Goal: Task Accomplishment & Management: Manage account settings

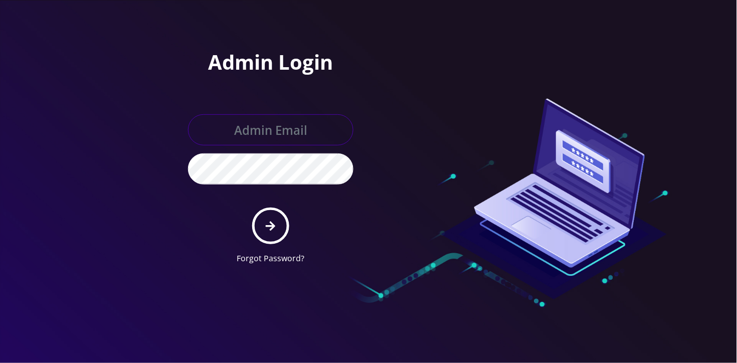
type input "[EMAIL_ADDRESS][DOMAIN_NAME]"
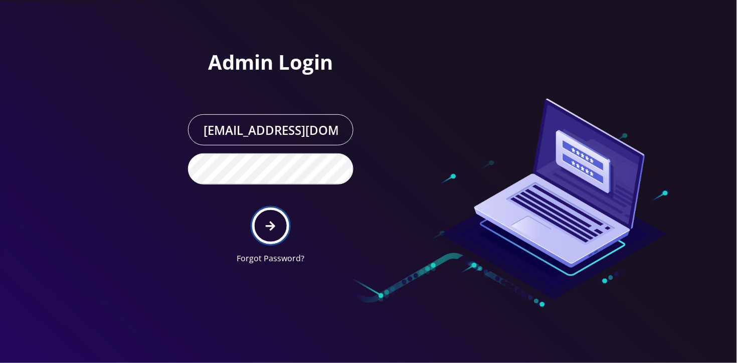
click at [267, 229] on icon "submit" at bounding box center [271, 226] width 10 height 11
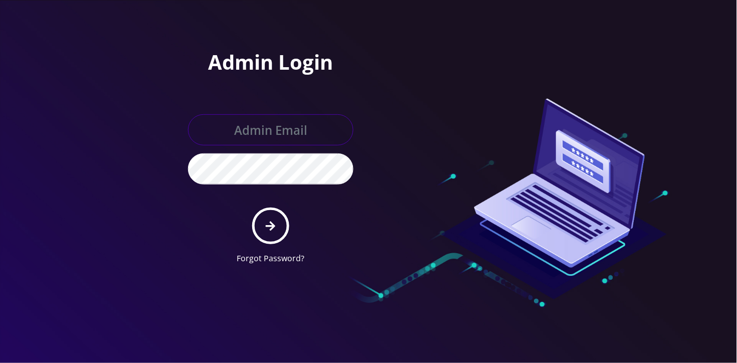
type input "angel@teltik.com"
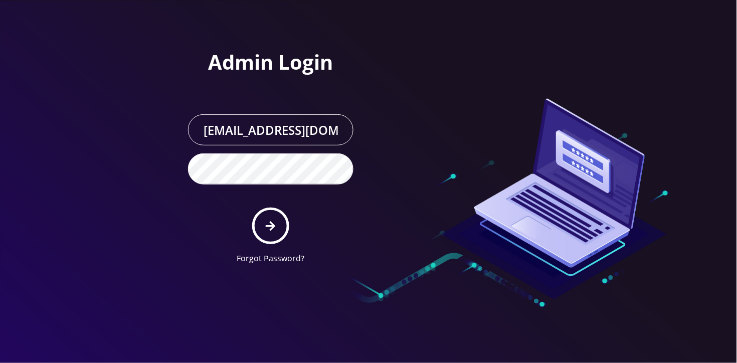
click at [653, 239] on div at bounding box center [512, 136] width 286 height 272
click at [279, 227] on button "submit" at bounding box center [270, 226] width 37 height 37
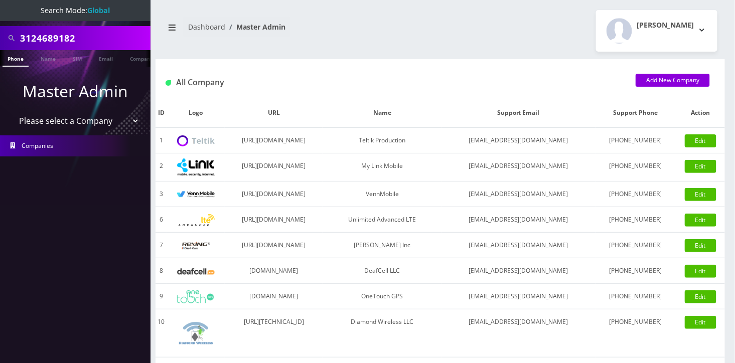
click at [29, 39] on input "3124689182" at bounding box center [84, 38] width 128 height 19
click at [117, 45] on input "3124689182" at bounding box center [84, 38] width 128 height 19
paste input "9722949795"
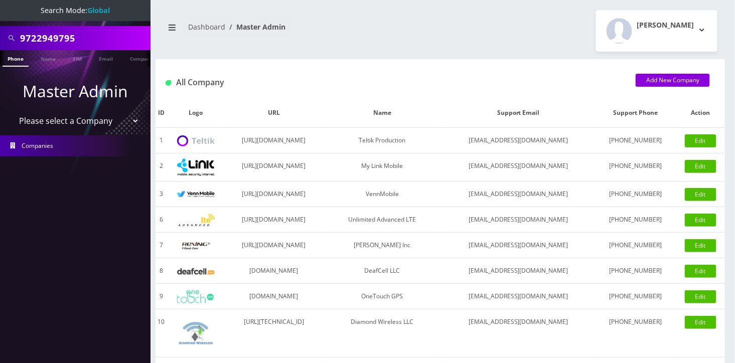
type input "9722949795"
click at [20, 62] on link "Phone" at bounding box center [16, 58] width 26 height 17
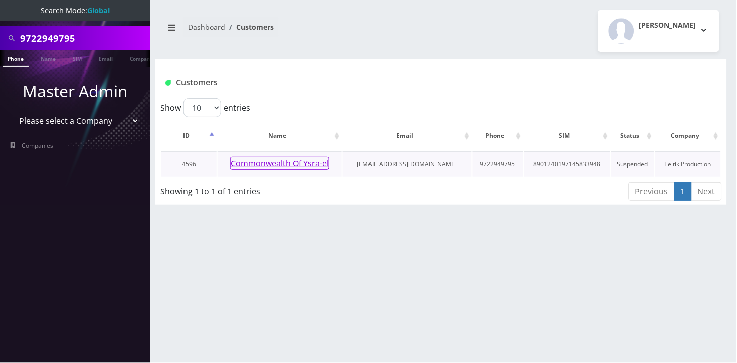
click at [274, 168] on button "Commonwealth Of Ysra-el" at bounding box center [279, 163] width 99 height 13
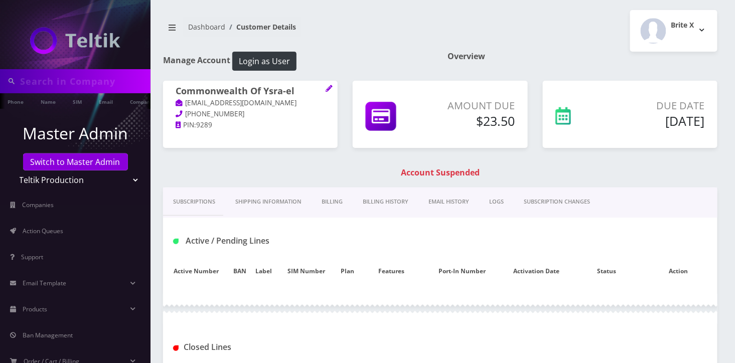
type input "9722949795"
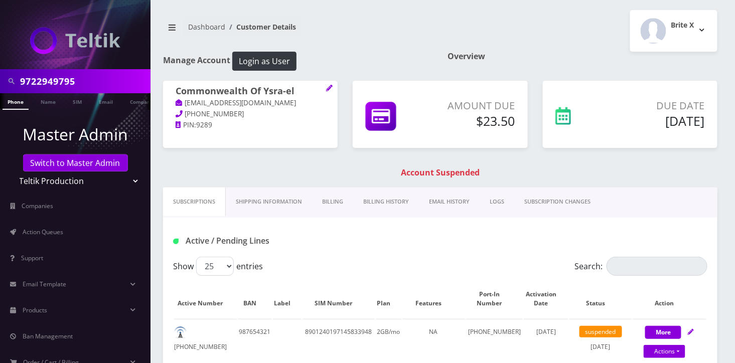
click at [381, 205] on link "Billing History" at bounding box center [386, 202] width 66 height 29
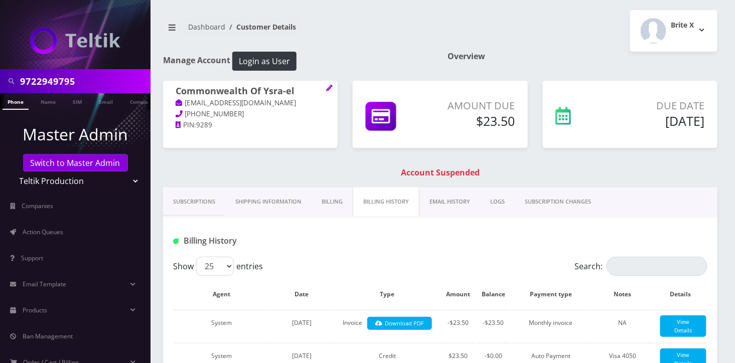
click at [196, 206] on link "Subscriptions" at bounding box center [194, 202] width 62 height 29
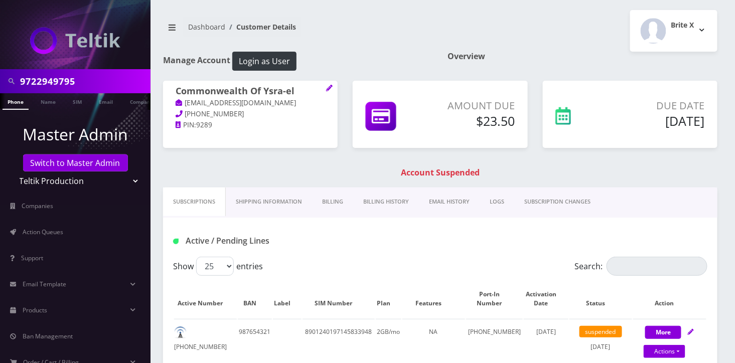
click at [383, 199] on link "Billing History" at bounding box center [386, 202] width 66 height 29
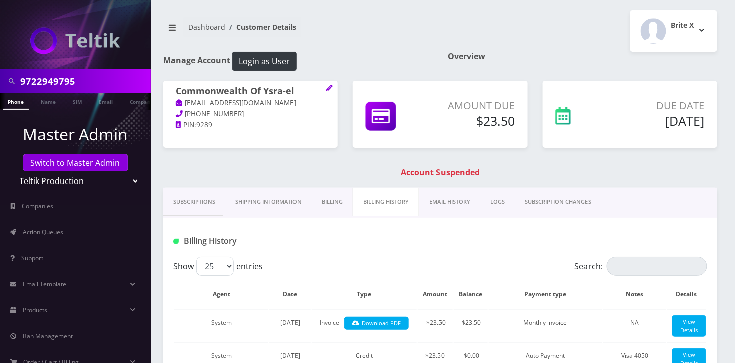
click at [329, 200] on link "Billing" at bounding box center [332, 202] width 41 height 29
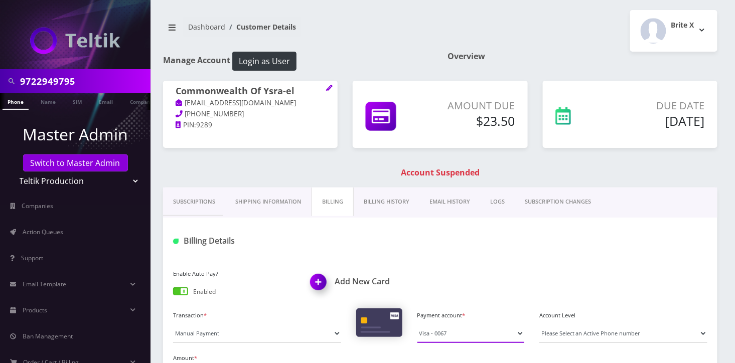
click at [466, 329] on select "Visa - 0067" at bounding box center [470, 333] width 107 height 19
click at [393, 200] on link "Billing History" at bounding box center [387, 202] width 66 height 29
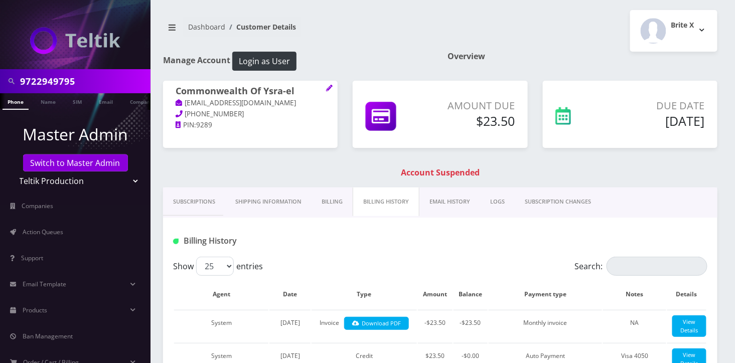
click at [334, 204] on link "Billing" at bounding box center [332, 202] width 41 height 29
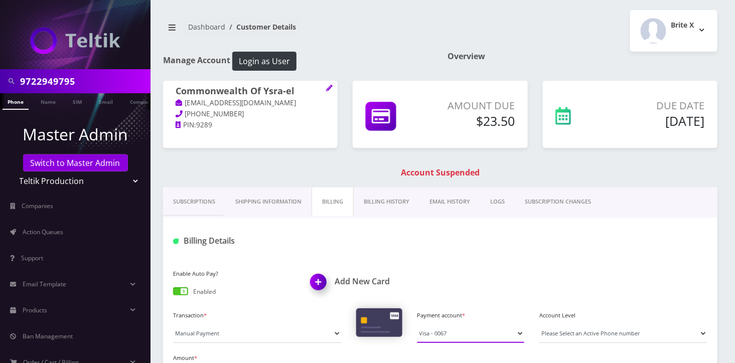
click at [461, 334] on select "Visa - 0067" at bounding box center [470, 333] width 107 height 19
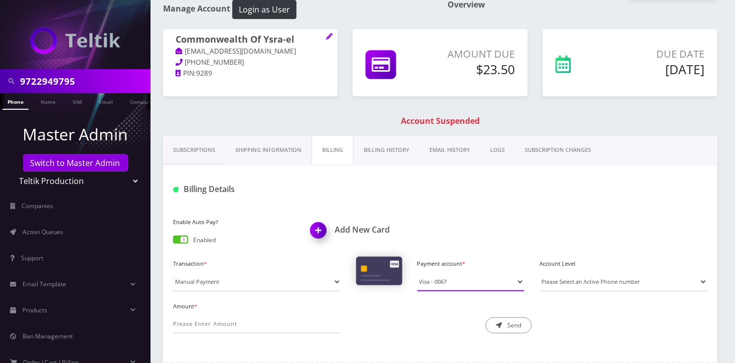
scroll to position [67, 0]
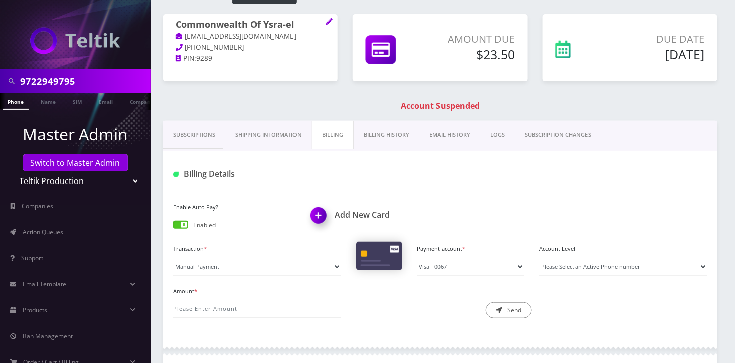
click at [387, 135] on link "Billing History" at bounding box center [387, 135] width 66 height 29
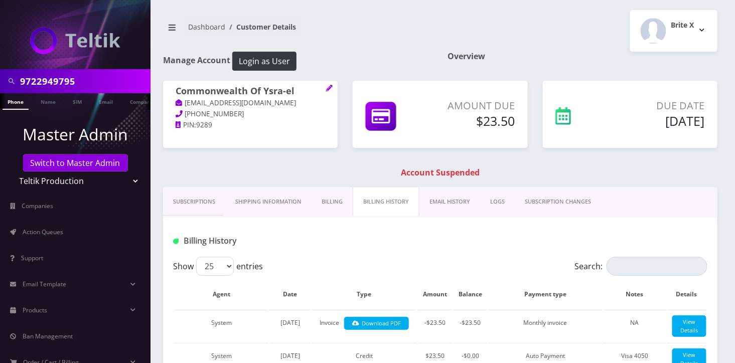
click at [269, 201] on link "Shipping Information" at bounding box center [268, 202] width 86 height 29
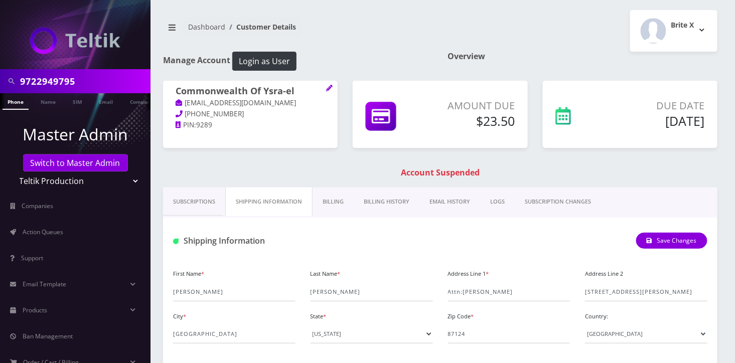
click at [335, 201] on link "Billing" at bounding box center [333, 202] width 41 height 29
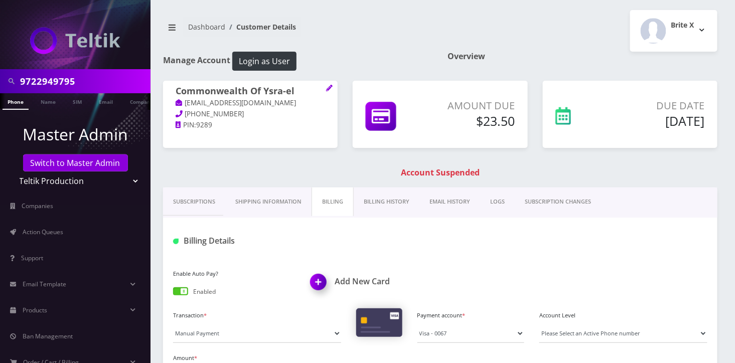
scroll to position [67, 0]
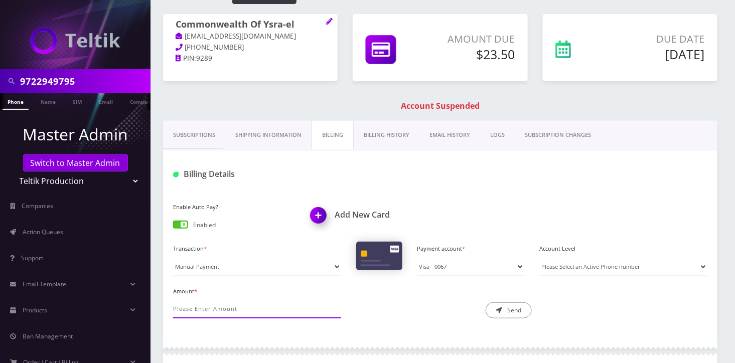
click at [261, 306] on input "Amount *" at bounding box center [257, 308] width 168 height 19
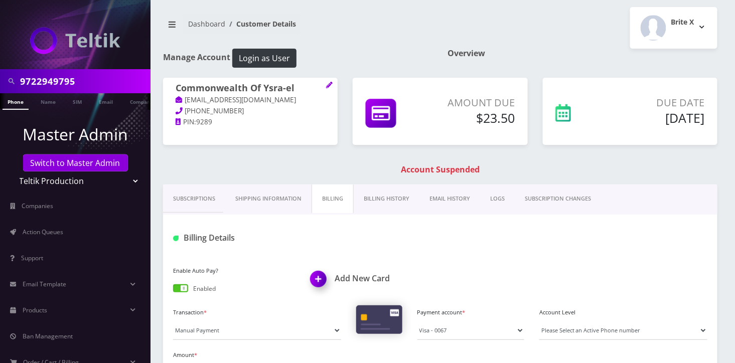
scroll to position [0, 0]
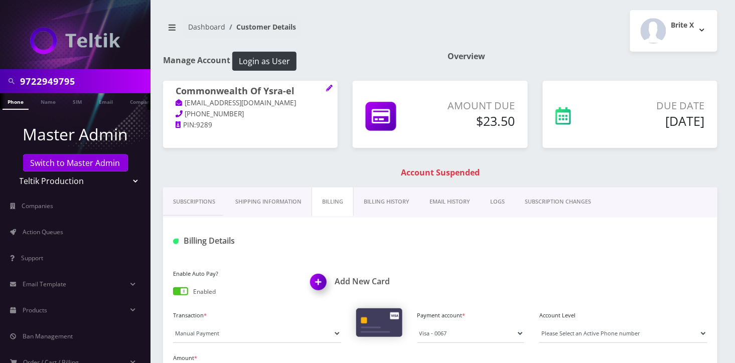
click at [259, 51] on div "Dashboard Customer Details Brite X Logout" at bounding box center [440, 31] width 569 height 42
click at [256, 63] on button "Login as User" at bounding box center [264, 61] width 64 height 19
click at [20, 107] on link "Phone" at bounding box center [16, 101] width 26 height 17
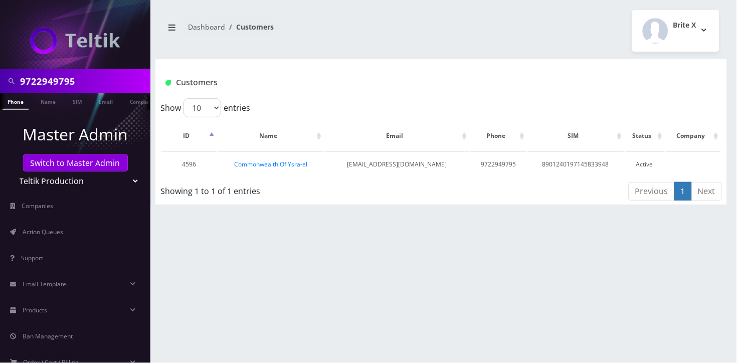
scroll to position [0, 5]
click at [271, 161] on link "Commonwealth Of Ysra-el" at bounding box center [270, 164] width 73 height 9
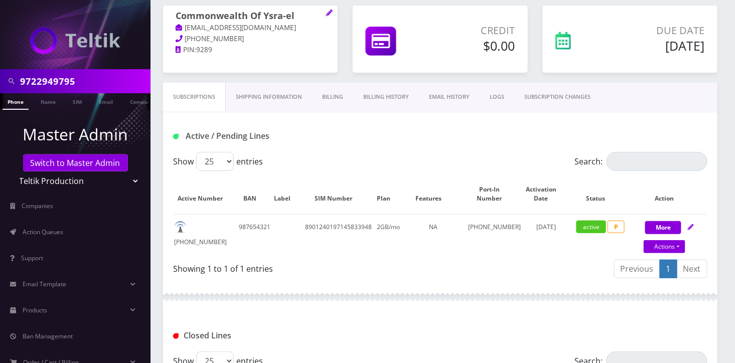
scroll to position [67, 0]
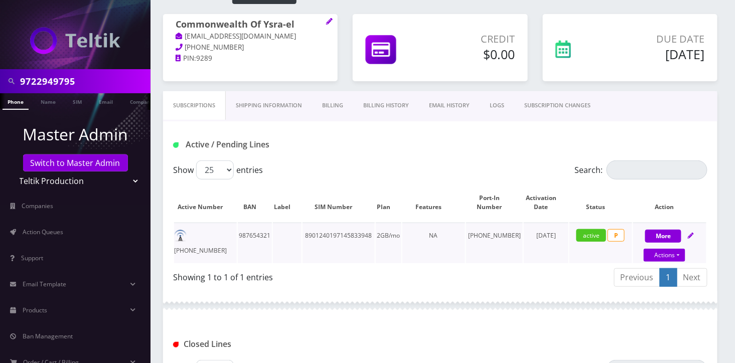
click at [216, 238] on td "972-294-9795" at bounding box center [205, 243] width 63 height 41
copy td "972-294-9795"
click at [238, 240] on td "987654321" at bounding box center [255, 243] width 34 height 41
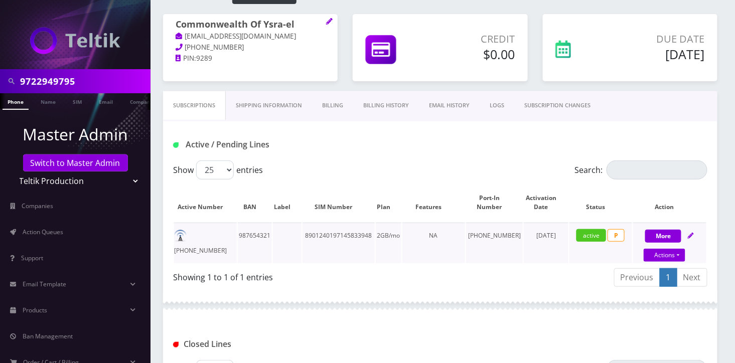
click at [209, 235] on td "[PHONE_NUMBER]" at bounding box center [205, 243] width 63 height 41
click at [209, 235] on td "972-294-9795" at bounding box center [205, 243] width 63 height 41
click at [213, 232] on td "972-294-9795" at bounding box center [205, 243] width 63 height 41
drag, startPoint x: 193, startPoint y: 236, endPoint x: 231, endPoint y: 236, distance: 38.1
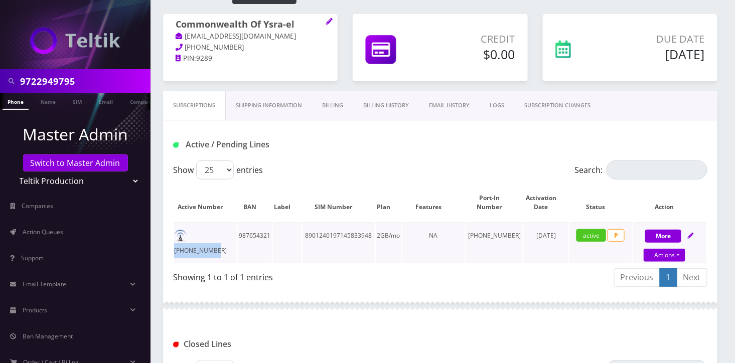
click at [231, 236] on td "972-294-9795" at bounding box center [205, 243] width 63 height 41
copy td "972-294-9795"
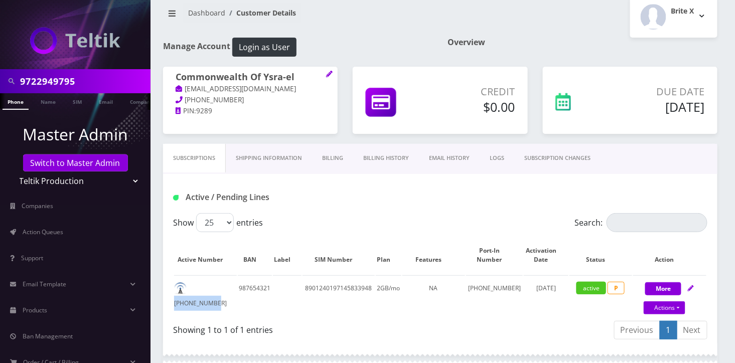
scroll to position [0, 0]
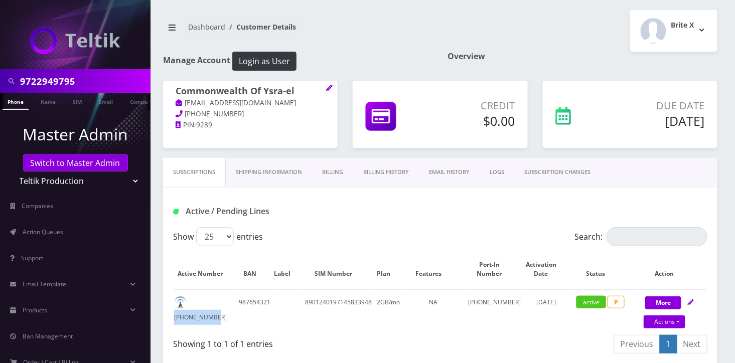
click at [12, 110] on ul "Master Admin Switch to Master Admin Teltik Production My Link Mobile VennMobile…" at bounding box center [75, 287] width 150 height 354
click at [12, 106] on link "Phone" at bounding box center [16, 101] width 26 height 17
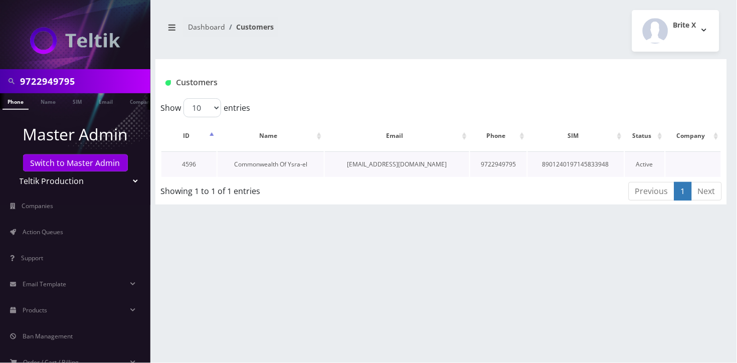
click at [245, 162] on link "Commonwealth Of Ysra-el" at bounding box center [270, 164] width 73 height 9
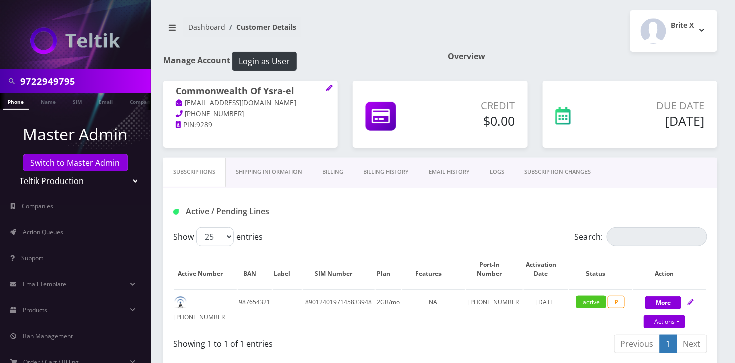
click at [270, 172] on link "Shipping Information" at bounding box center [269, 172] width 86 height 29
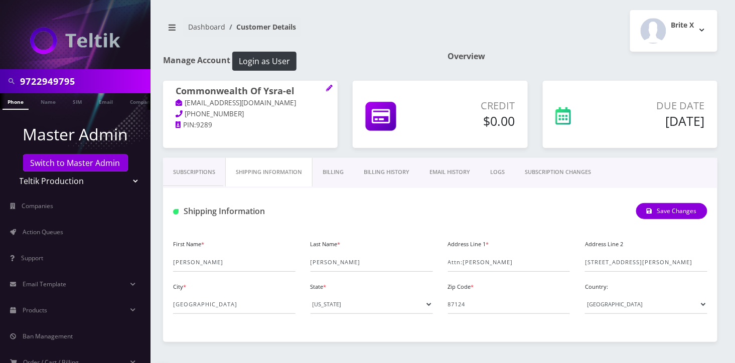
click at [323, 174] on link "Billing" at bounding box center [333, 172] width 41 height 29
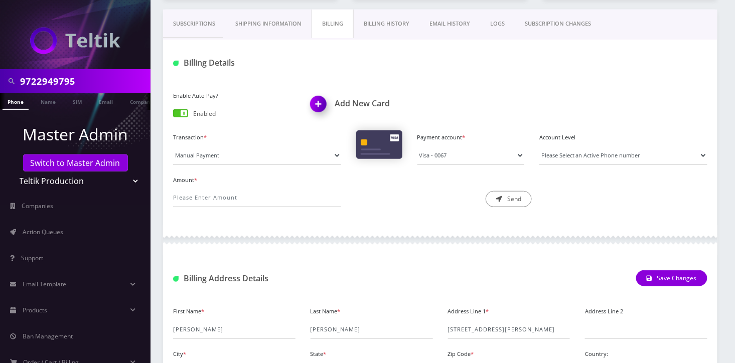
scroll to position [133, 0]
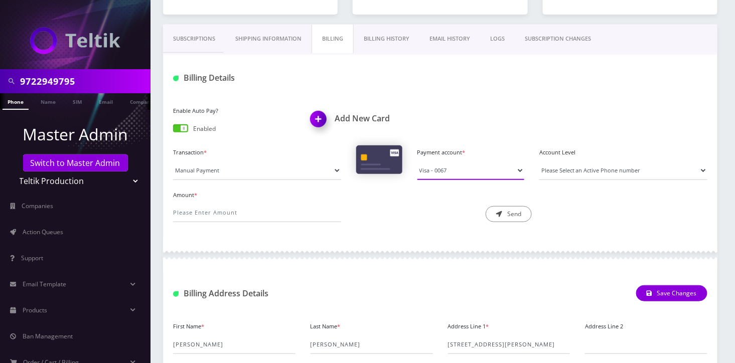
click at [471, 168] on select "Visa - 0067" at bounding box center [470, 170] width 107 height 19
click at [369, 239] on div "Enable Auto Pay? Enabled Add New Card Transaction * Manual Payment Custom Charg…" at bounding box center [440, 167] width 554 height 146
click at [391, 44] on link "Billing History" at bounding box center [387, 39] width 66 height 29
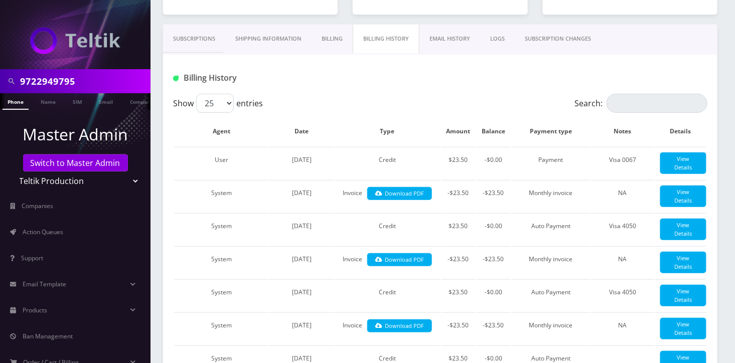
click at [328, 40] on link "Billing" at bounding box center [332, 39] width 41 height 29
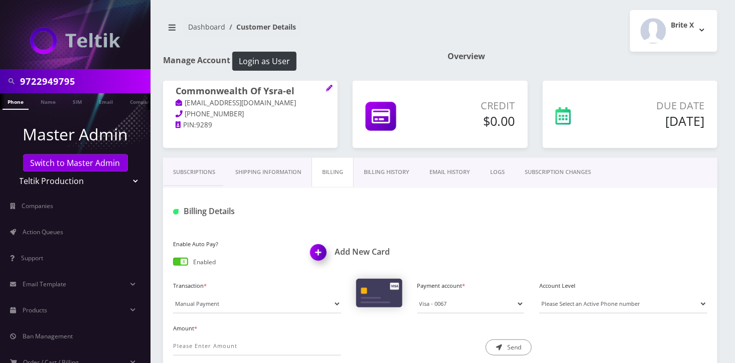
click at [197, 172] on link "Subscriptions" at bounding box center [194, 172] width 62 height 29
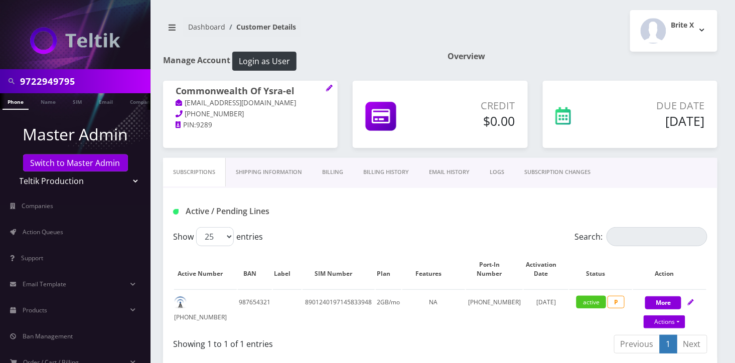
click at [16, 105] on link "Phone" at bounding box center [16, 101] width 26 height 17
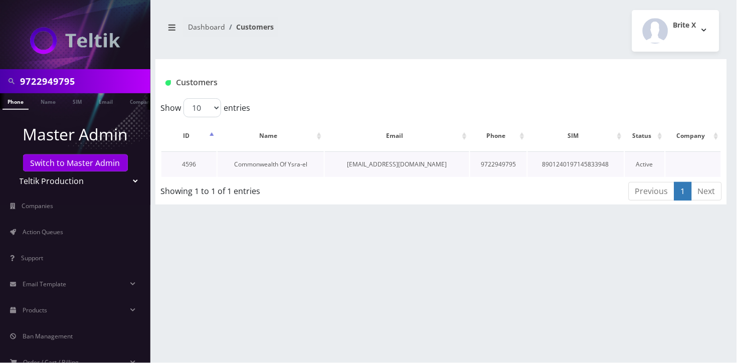
click at [267, 163] on link "Commonwealth Of Ysra-el" at bounding box center [270, 164] width 73 height 9
